Goal: Transaction & Acquisition: Purchase product/service

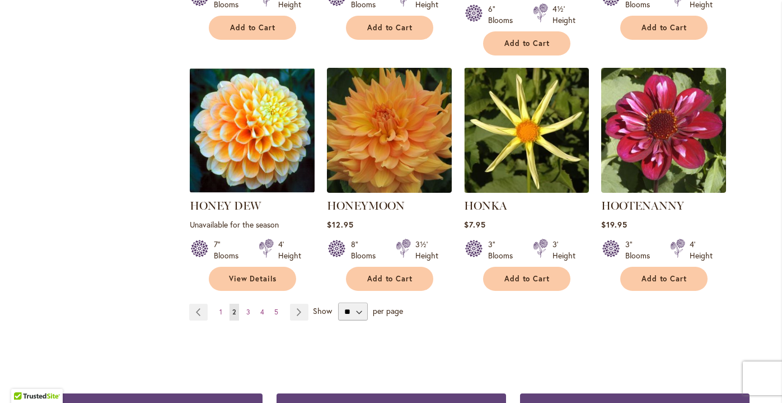
scroll to position [3892, 0]
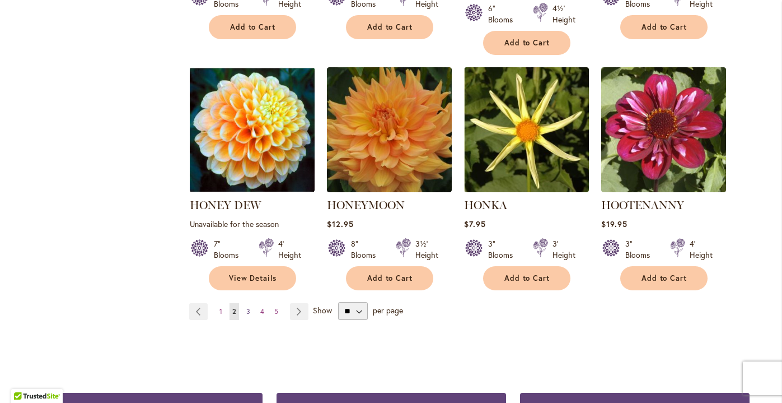
click at [247, 307] on span "3" at bounding box center [248, 311] width 4 height 8
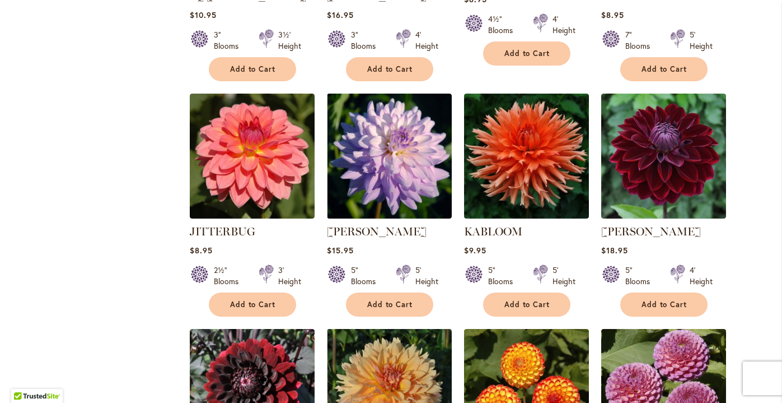
scroll to position [1386, 0]
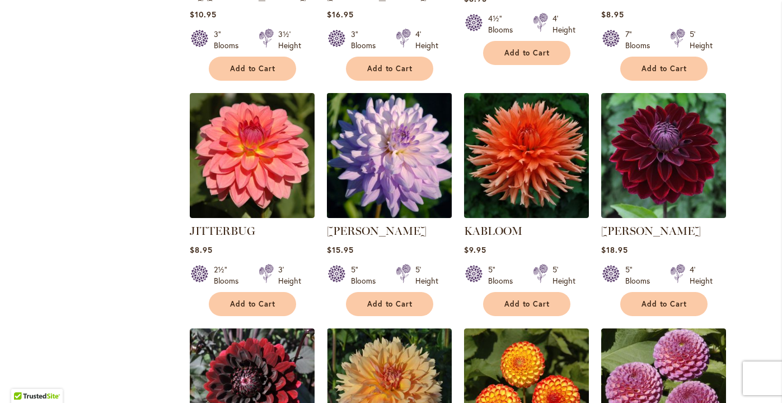
click at [396, 119] on img at bounding box center [389, 155] width 131 height 131
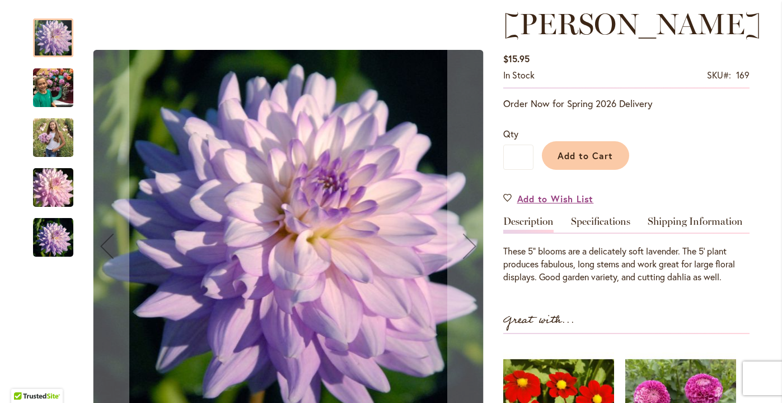
scroll to position [165, 0]
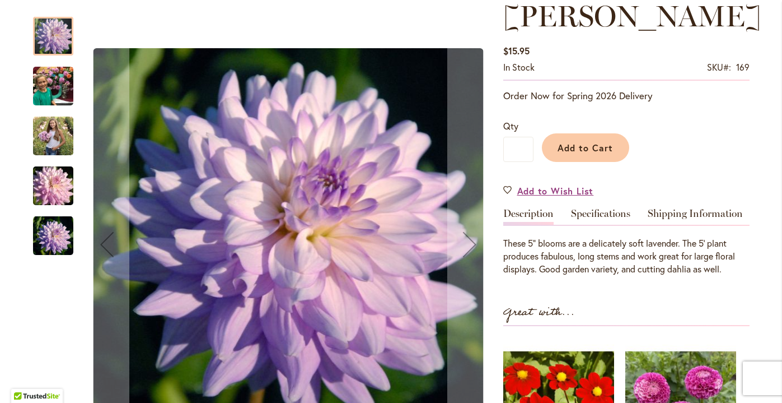
click at [43, 183] on img "JORDAN NICOLE" at bounding box center [53, 186] width 81 height 54
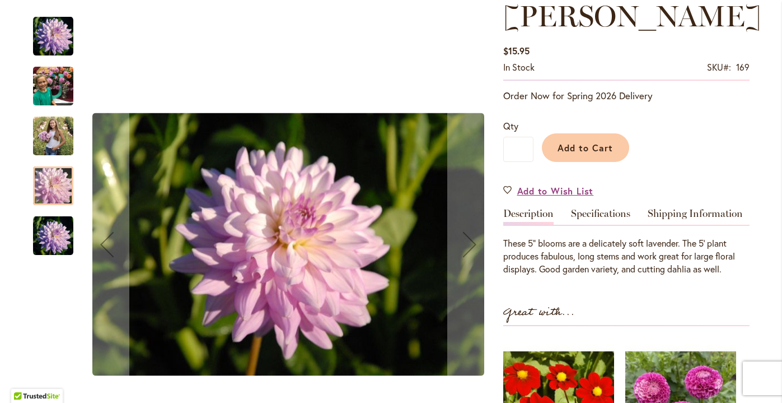
click at [48, 237] on img "JORDAN NICOLE" at bounding box center [53, 236] width 40 height 40
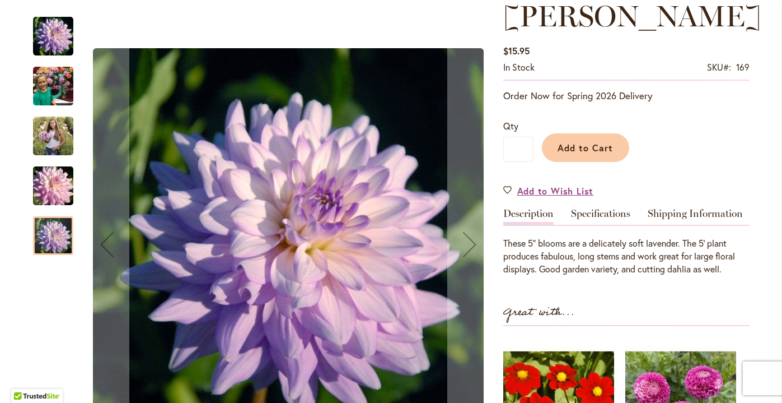
click at [45, 141] on img "JORDAN NICOLE" at bounding box center [53, 135] width 40 height 50
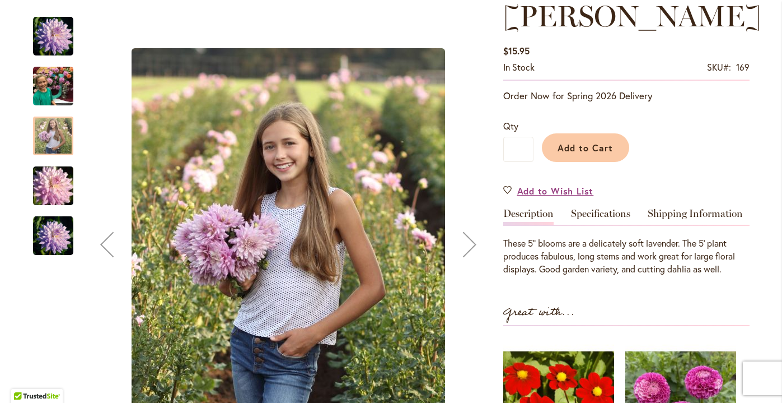
click at [60, 83] on img "JORDAN NICOLE" at bounding box center [53, 86] width 40 height 54
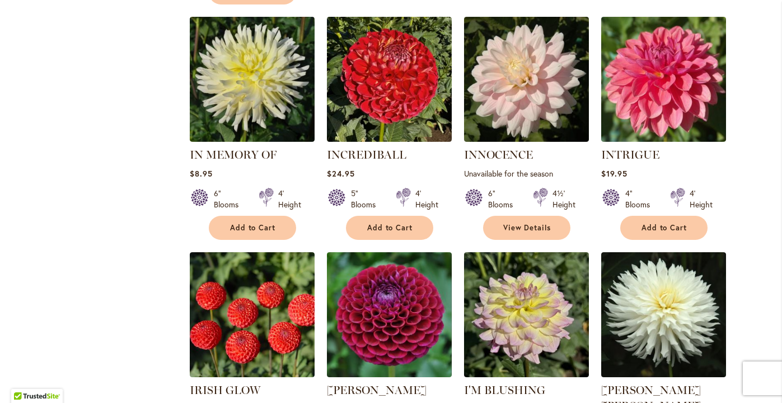
scroll to position [744, 0]
